Goal: Transaction & Acquisition: Purchase product/service

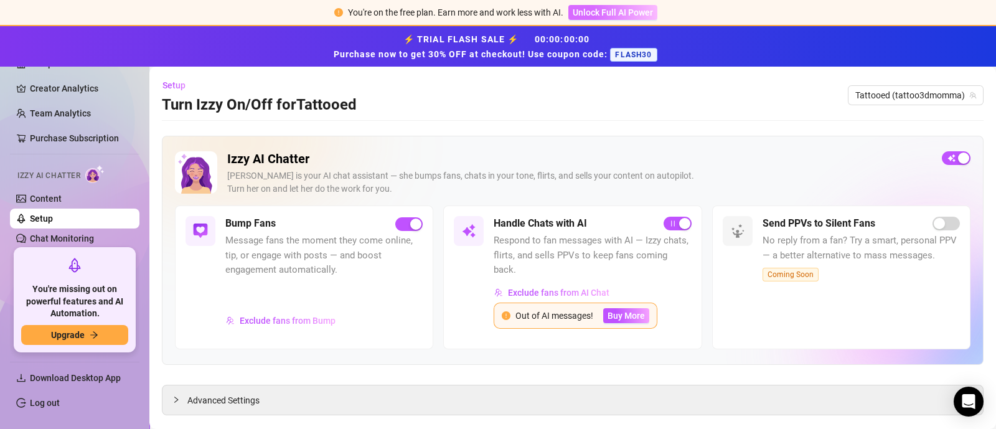
click at [595, 14] on span "Unlock Full AI Power" at bounding box center [613, 12] width 80 height 10
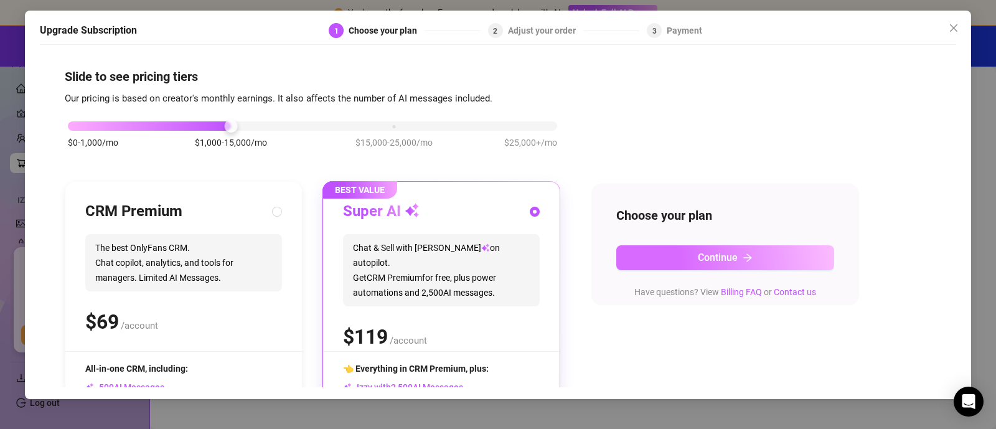
click at [692, 255] on button "Continue" at bounding box center [725, 257] width 218 height 25
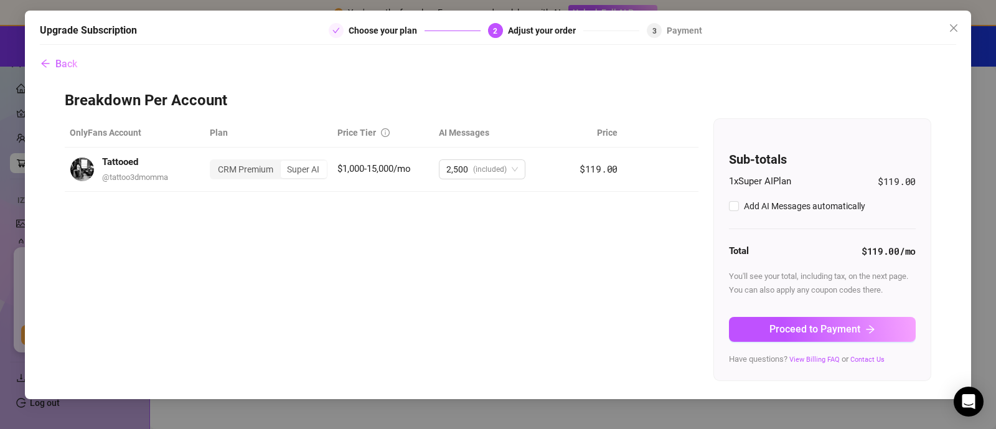
checkbox input "true"
click at [799, 334] on span "Proceed to Payment" at bounding box center [814, 329] width 91 height 12
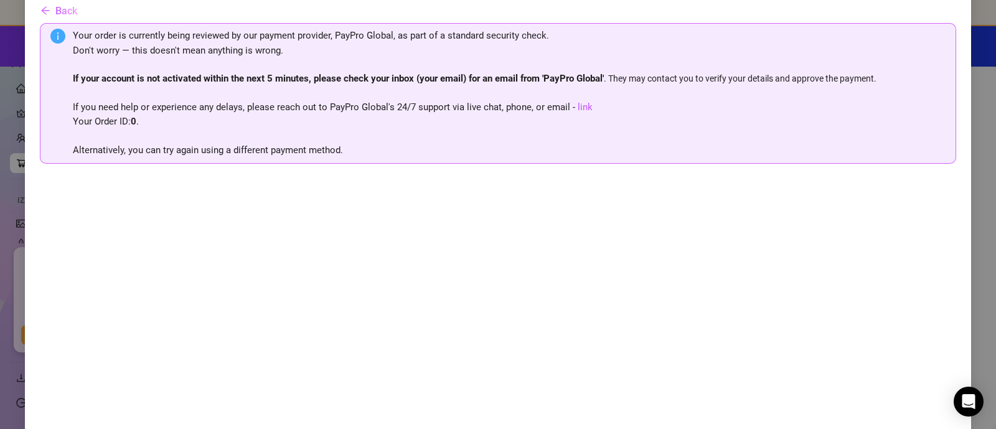
scroll to position [65, 0]
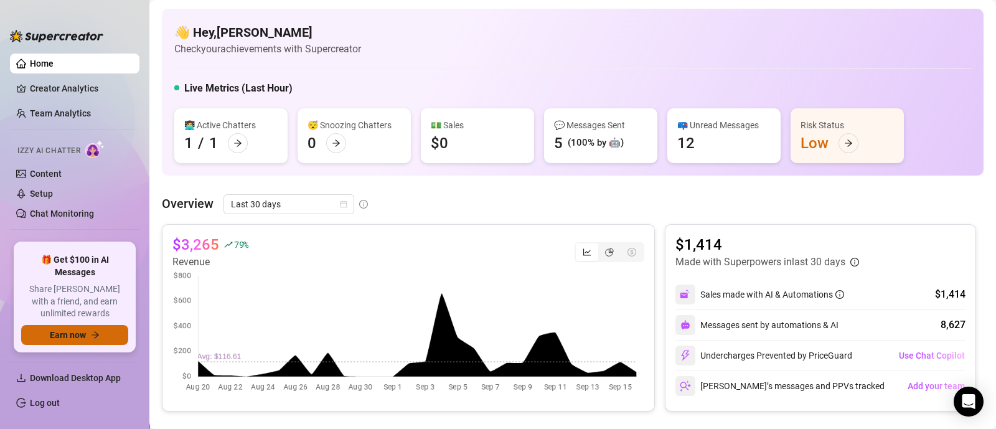
click at [73, 339] on span "Earn now" at bounding box center [68, 335] width 36 height 10
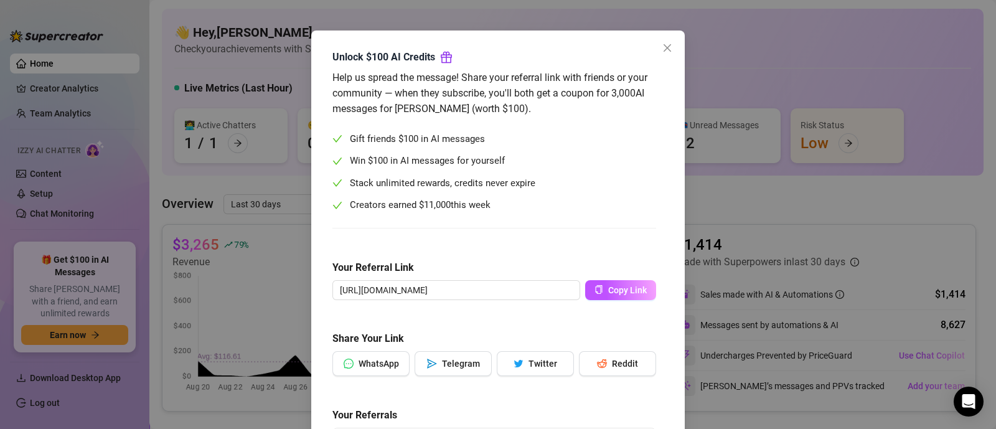
scroll to position [37, 0]
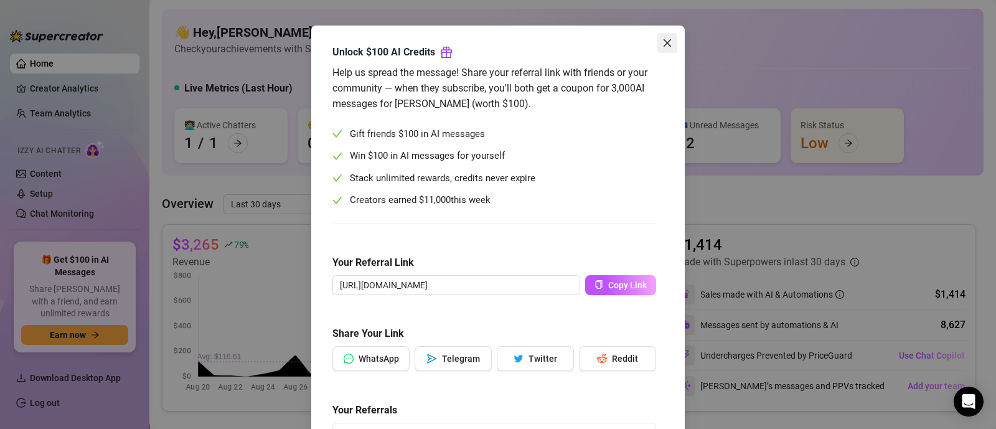
click at [662, 42] on icon "close" at bounding box center [667, 43] width 10 height 10
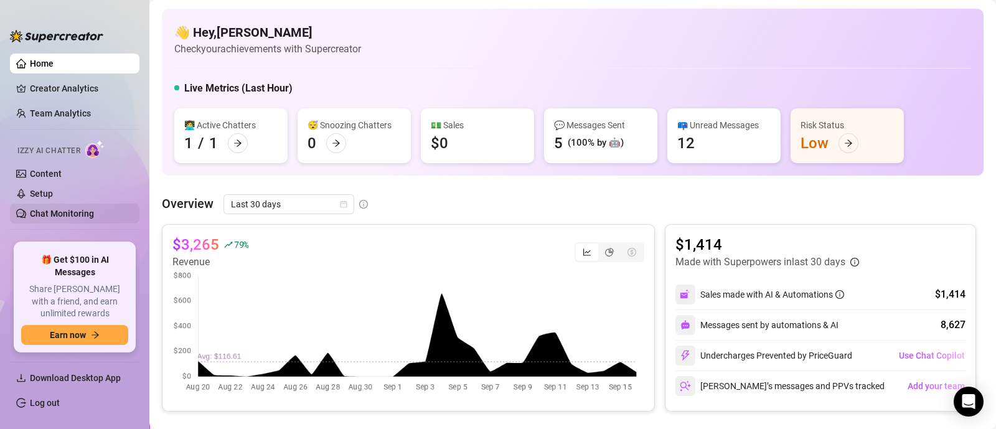
click at [44, 210] on link "Chat Monitoring" at bounding box center [62, 214] width 64 height 10
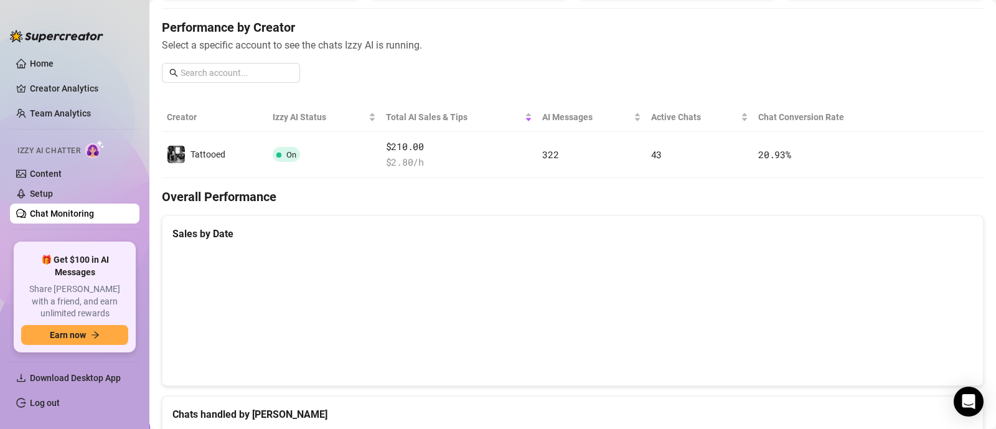
scroll to position [179, 0]
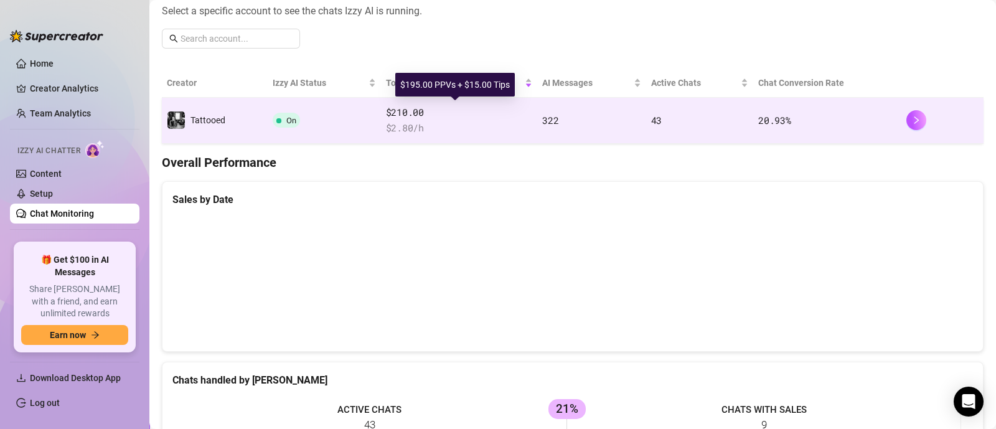
click at [480, 117] on span "$210.00" at bounding box center [459, 112] width 146 height 15
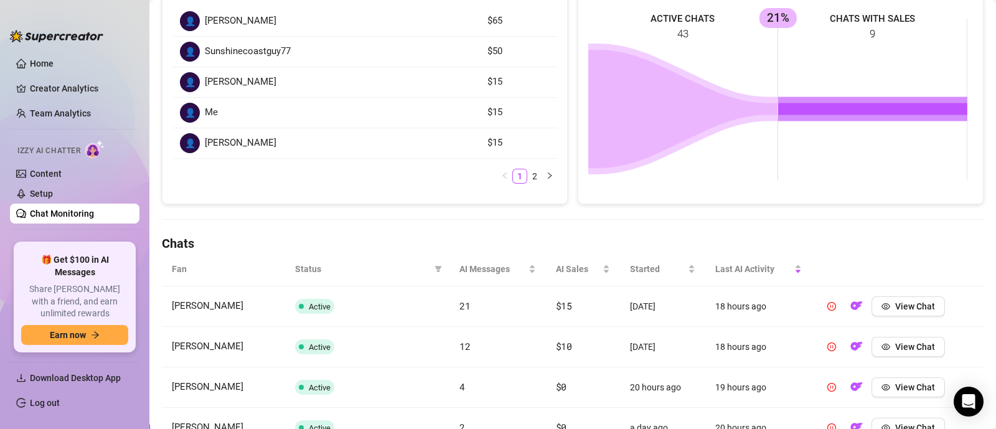
scroll to position [547, 0]
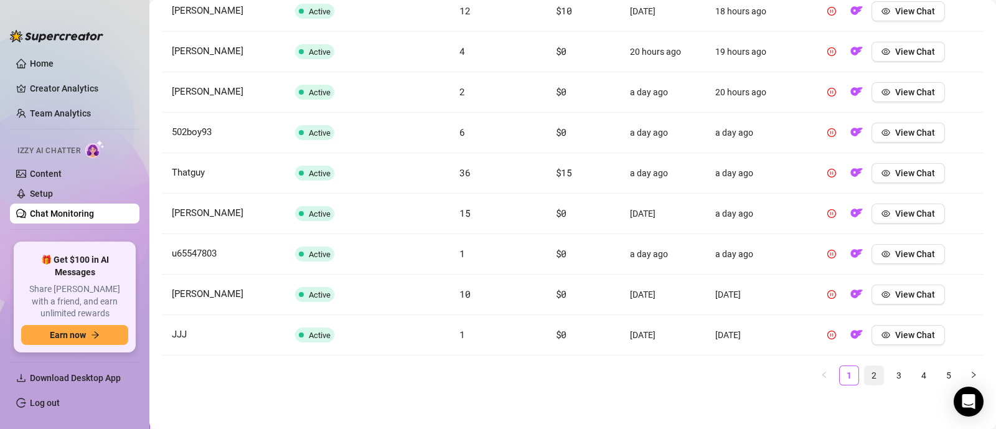
click at [865, 375] on link "2" at bounding box center [874, 375] width 19 height 19
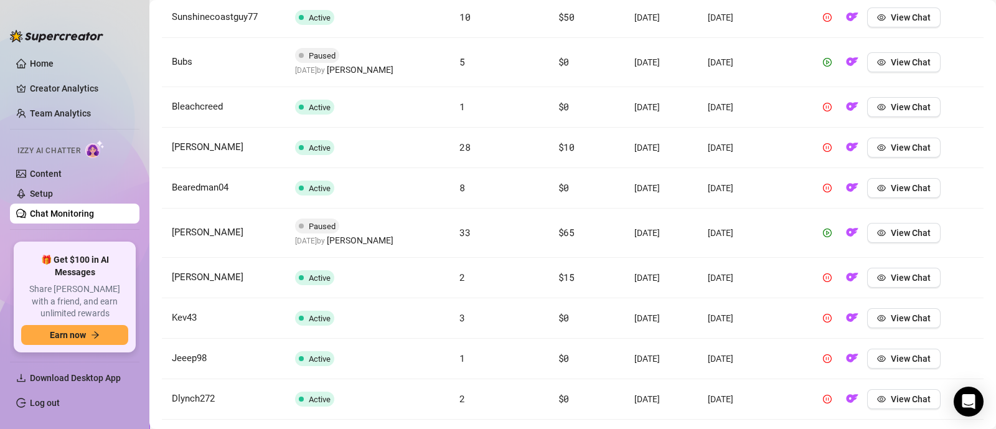
scroll to position [565, 0]
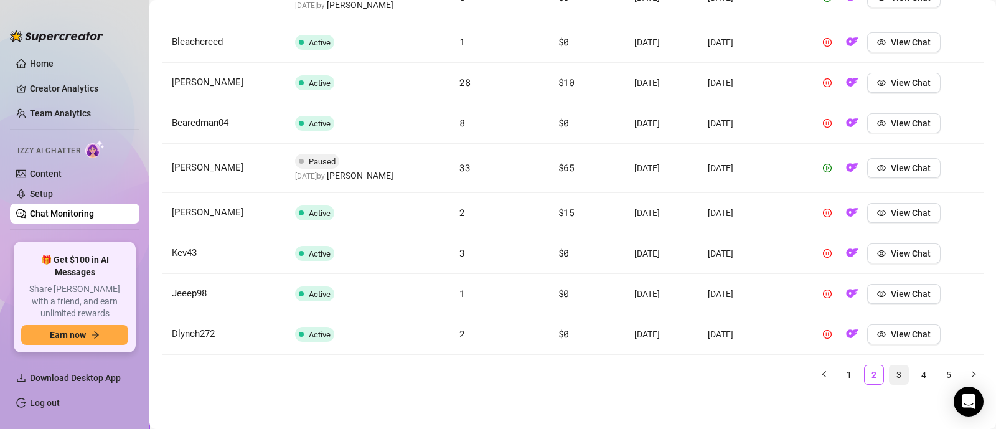
click at [890, 371] on link "3" at bounding box center [899, 374] width 19 height 19
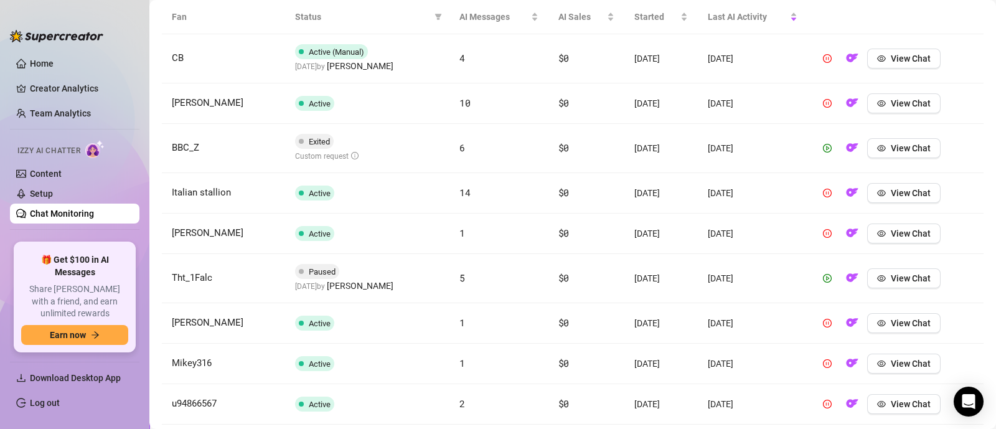
scroll to position [517, 0]
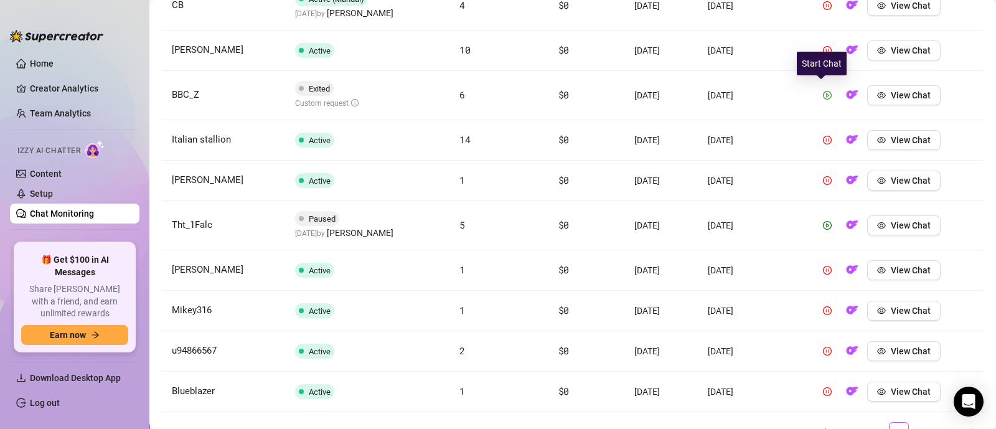
click at [820, 87] on button "button" at bounding box center [827, 95] width 20 height 20
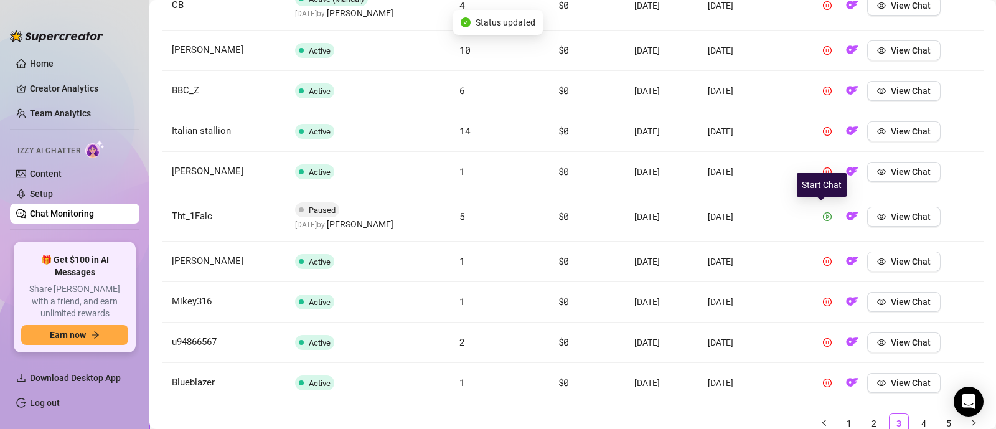
click at [823, 216] on icon "play-circle" at bounding box center [827, 216] width 9 height 9
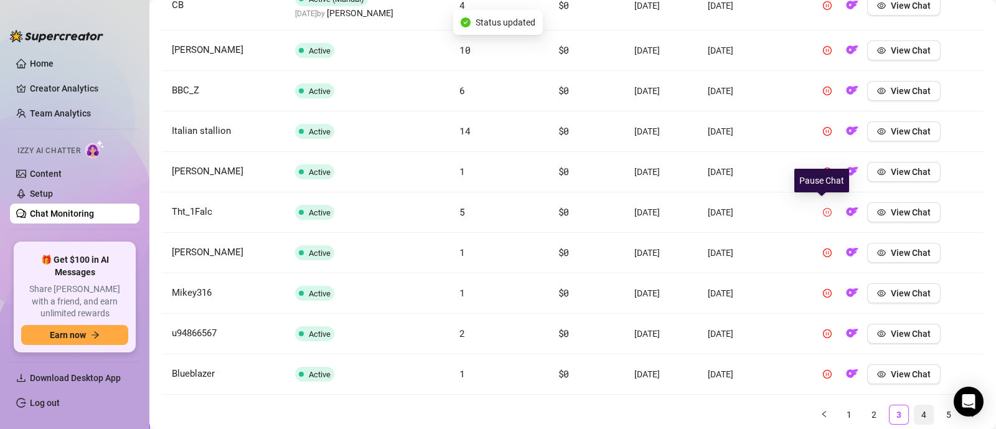
click at [915, 410] on link "4" at bounding box center [924, 414] width 19 height 19
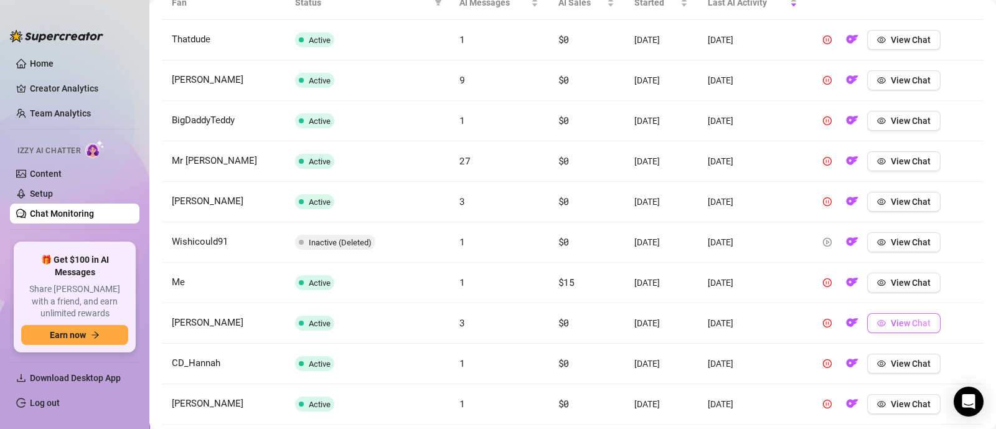
scroll to position [547, 0]
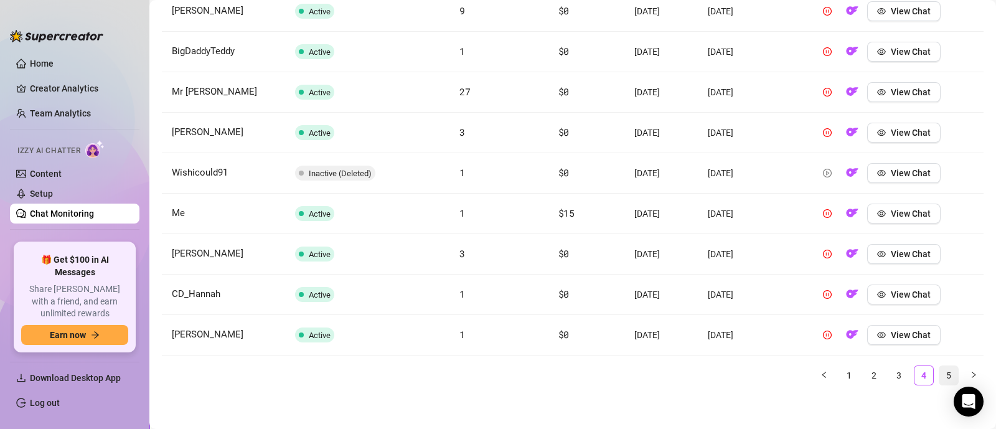
click at [939, 369] on link "5" at bounding box center [948, 375] width 19 height 19
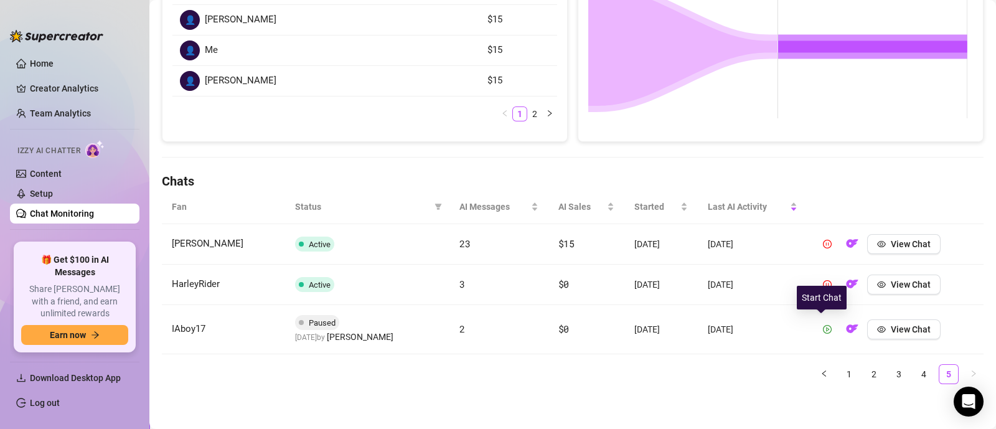
click at [817, 322] on button "button" at bounding box center [827, 329] width 20 height 20
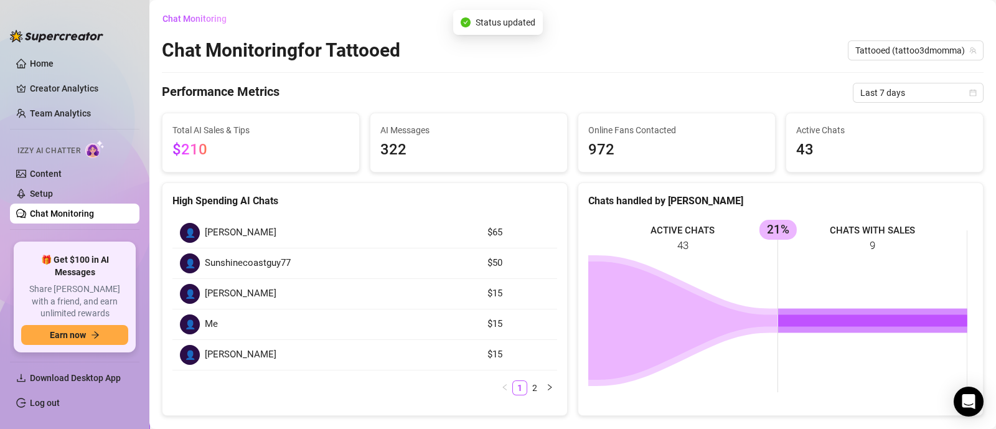
scroll to position [265, 0]
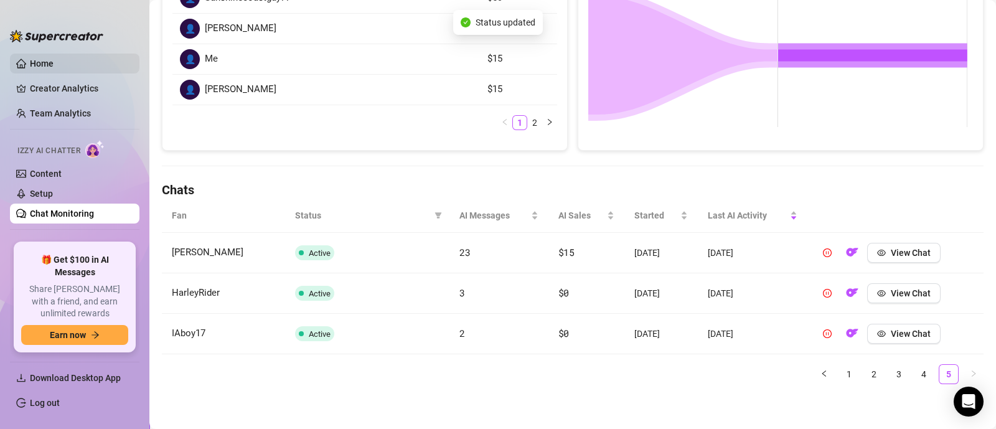
click at [54, 60] on link "Home" at bounding box center [42, 64] width 24 height 10
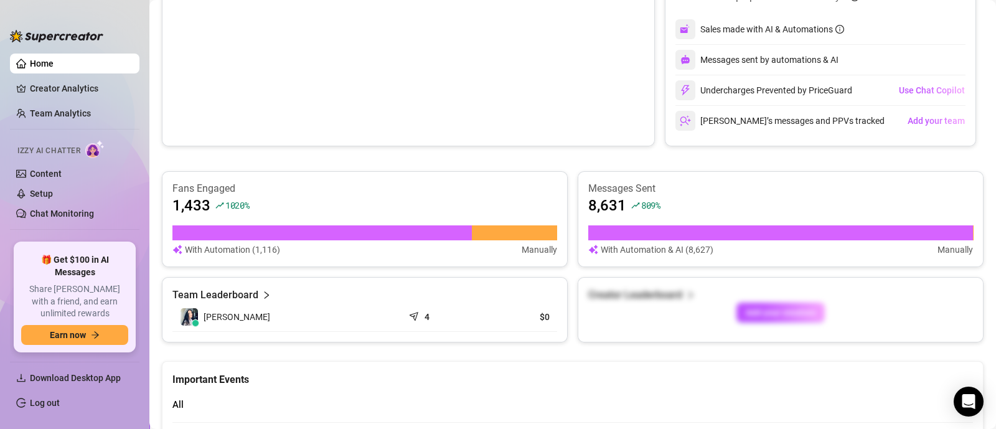
click at [54, 60] on link "Home" at bounding box center [42, 64] width 24 height 10
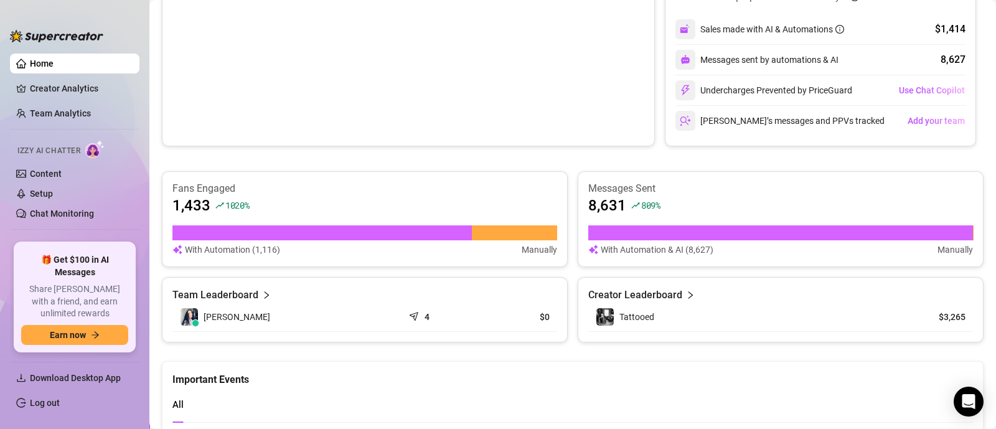
click at [54, 60] on link "Home" at bounding box center [42, 64] width 24 height 10
